Goal: Navigation & Orientation: Find specific page/section

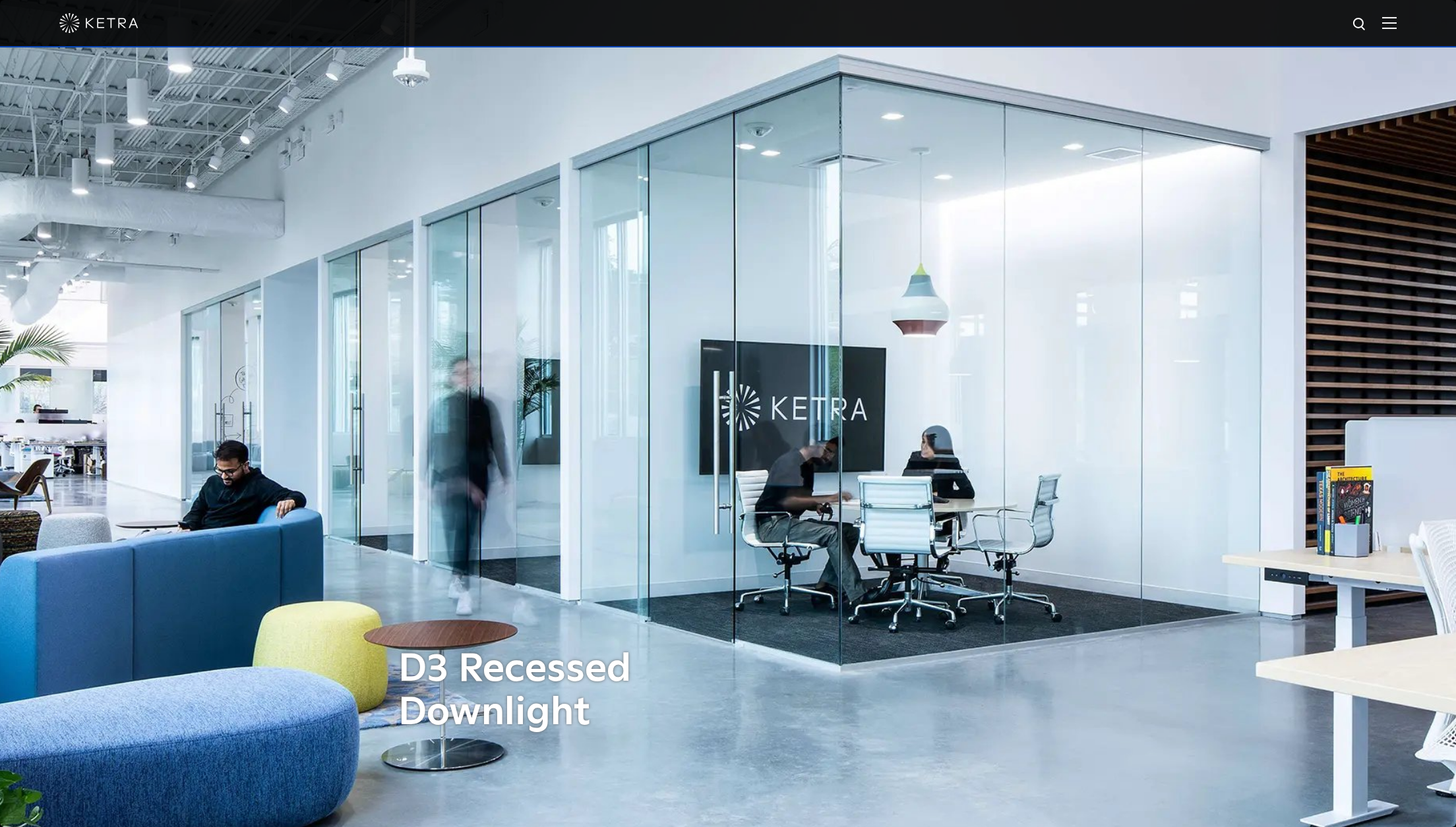
click at [104, 18] on img at bounding box center [99, 23] width 79 height 20
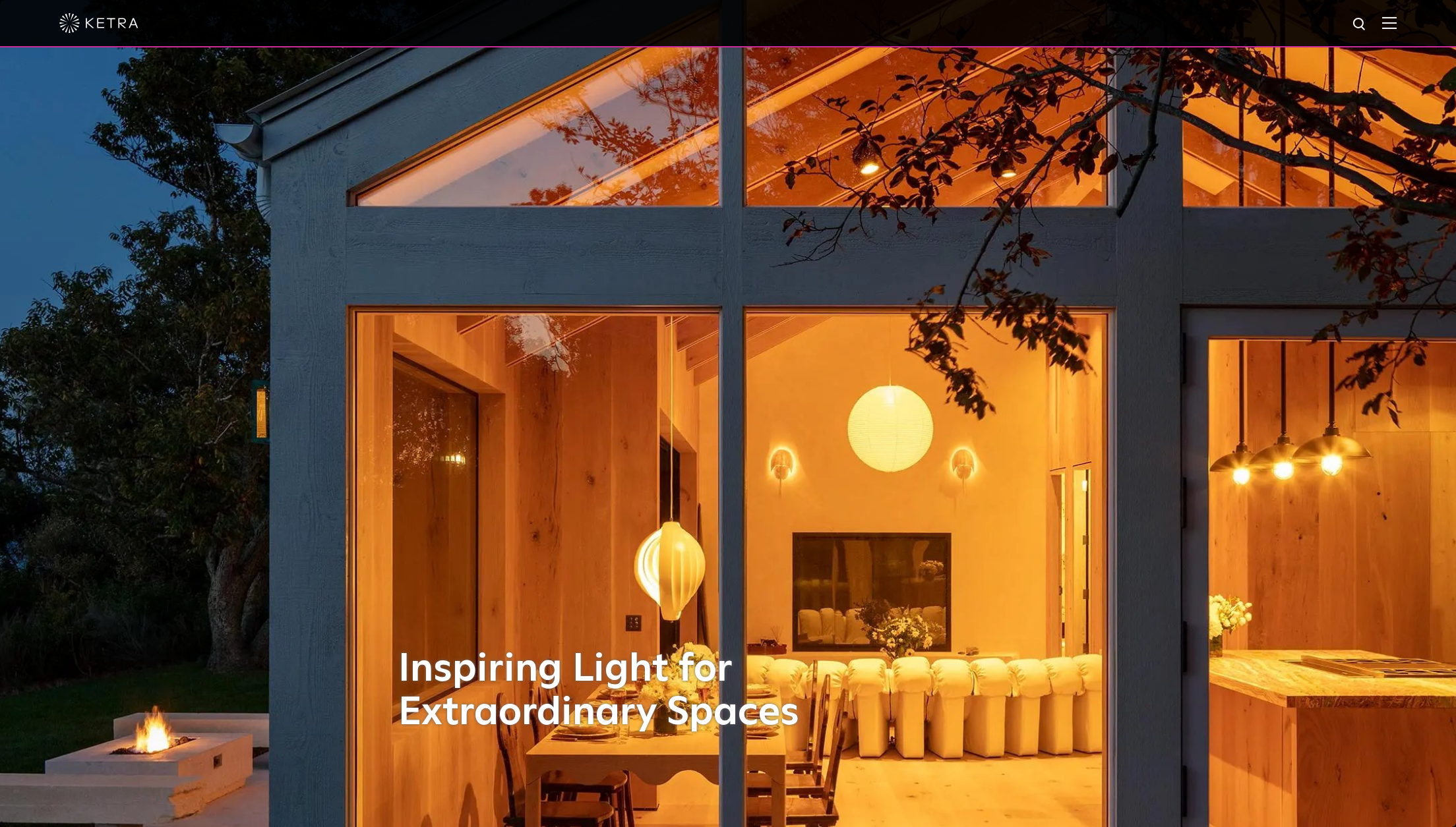
click at [1389, 26] on img at bounding box center [1389, 23] width 15 height 12
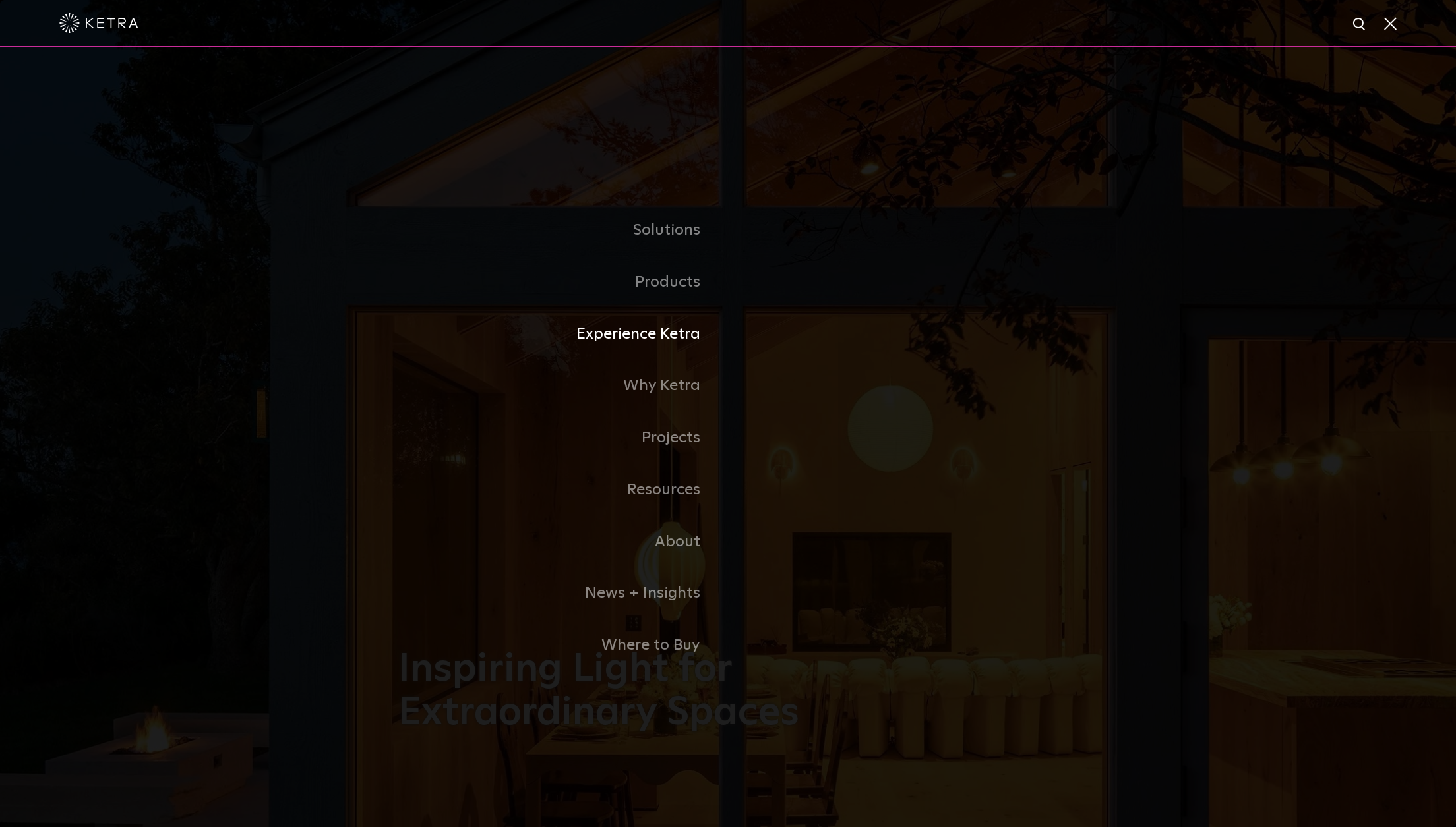
click at [654, 339] on link "Experience Ketra" at bounding box center [563, 334] width 330 height 52
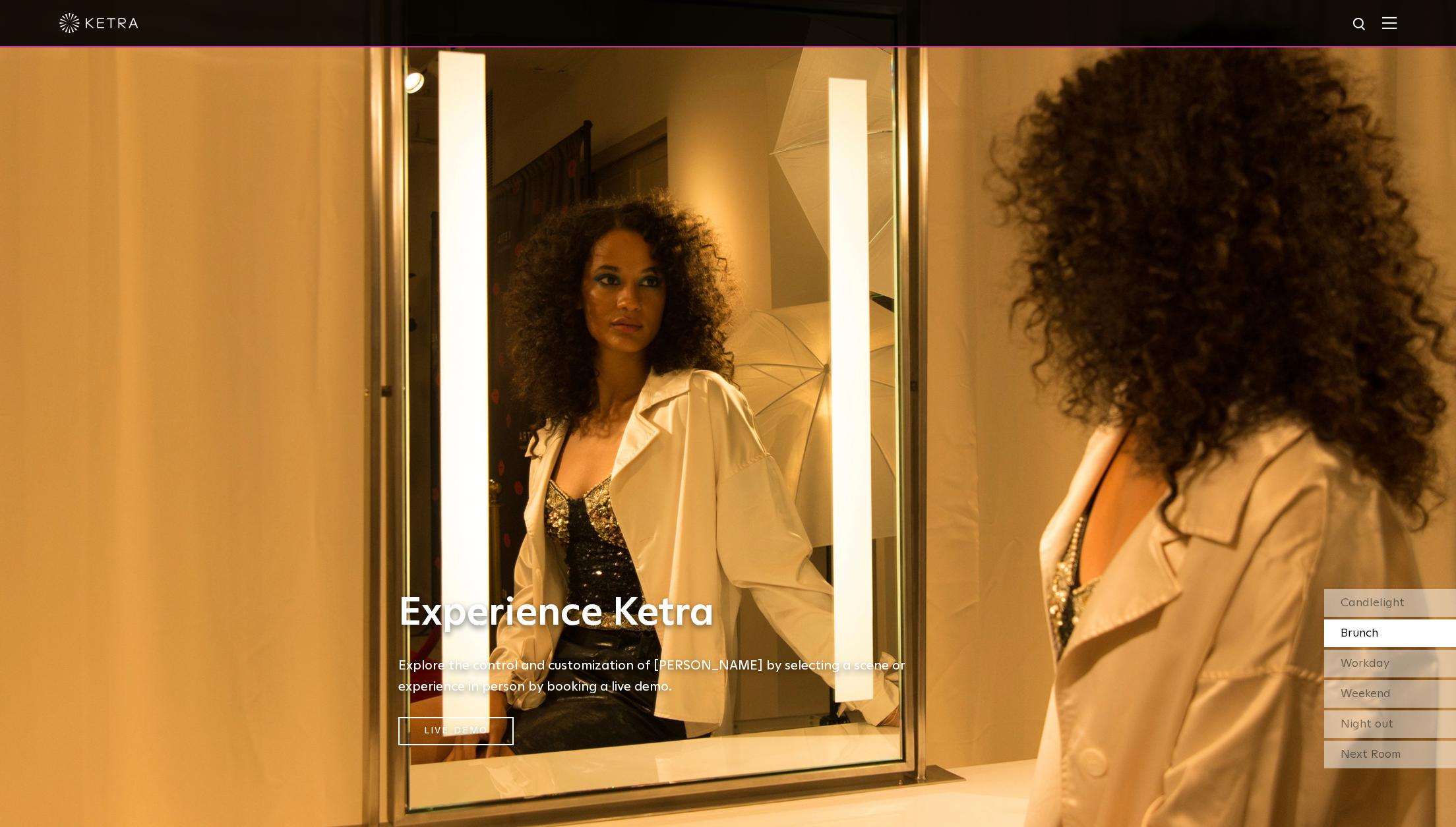
click at [1387, 23] on img at bounding box center [1389, 23] width 15 height 12
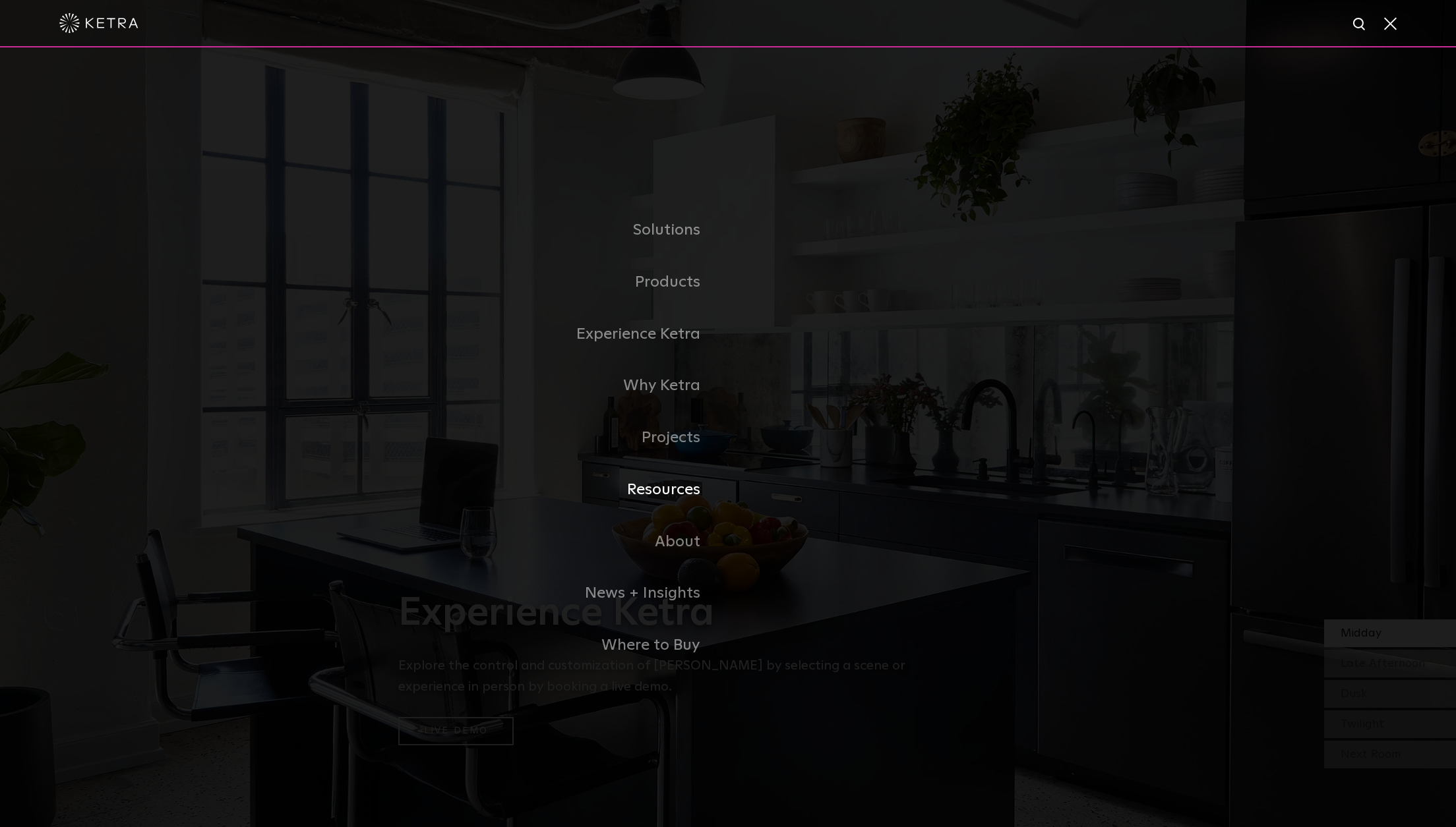
click at [673, 485] on link "Resources" at bounding box center [563, 490] width 330 height 52
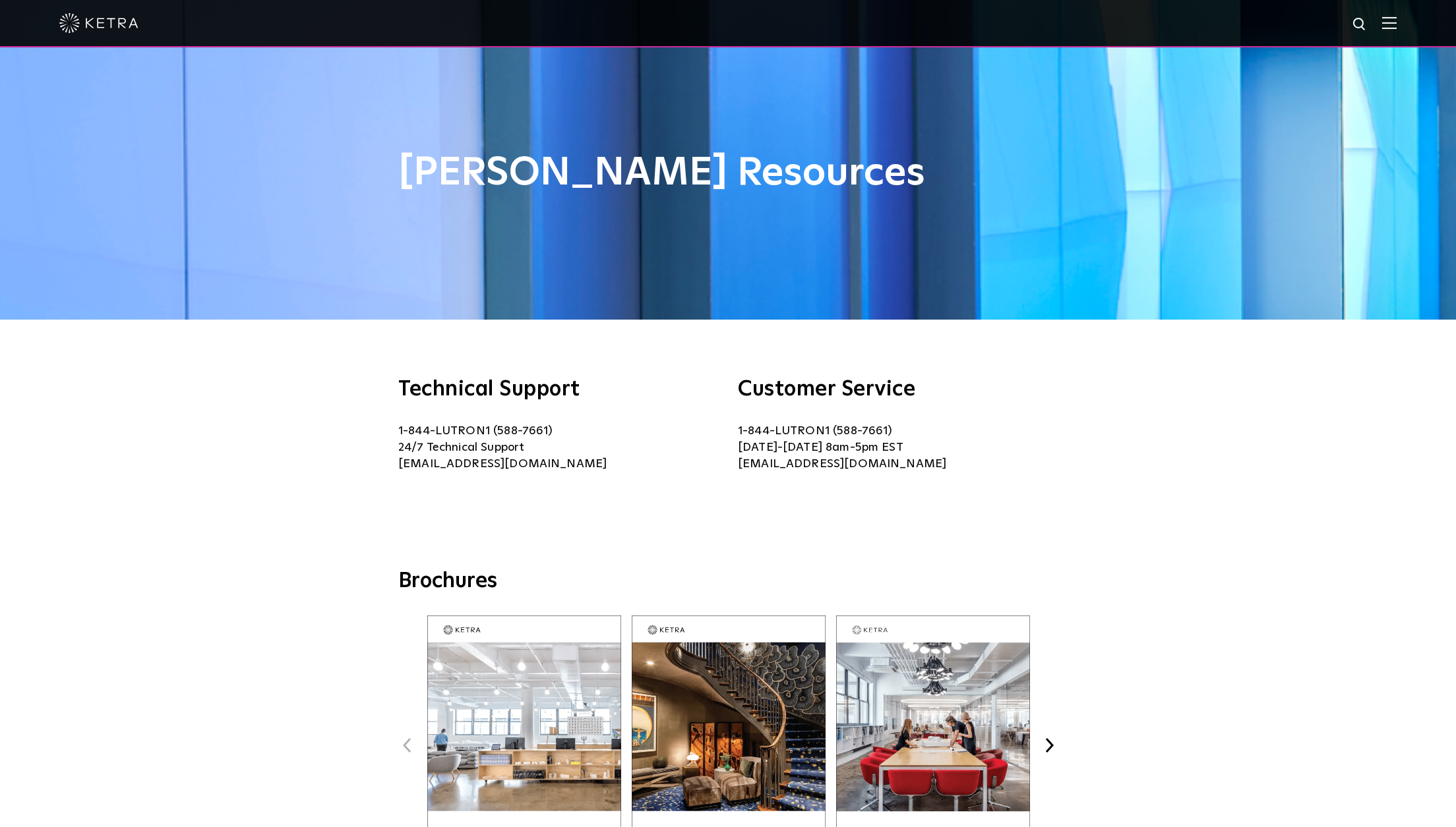
click at [1388, 19] on img at bounding box center [1389, 23] width 15 height 12
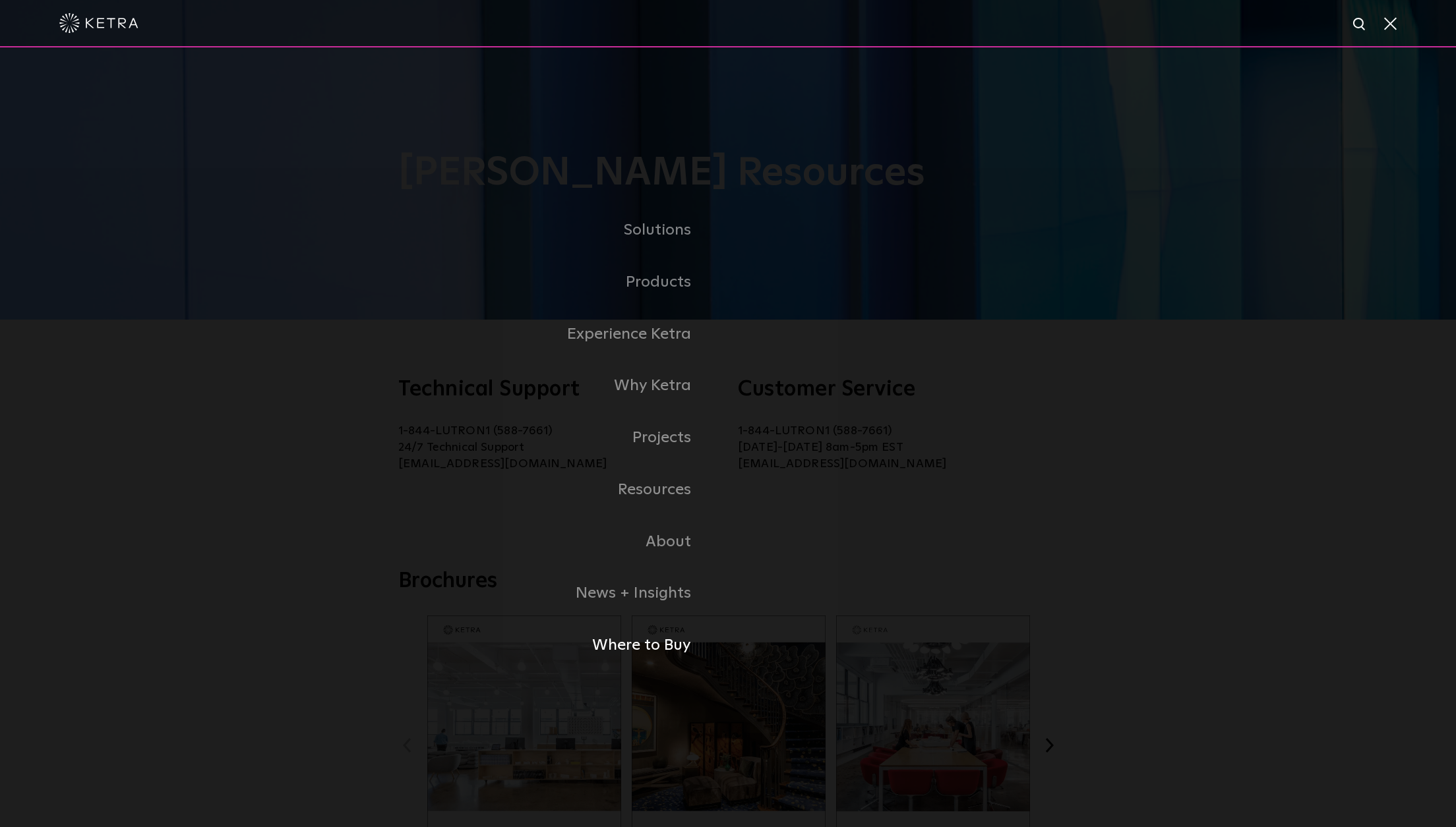
click at [644, 648] on link "Where to Buy" at bounding box center [507, 646] width 442 height 52
